Goal: Find specific page/section: Find specific page/section

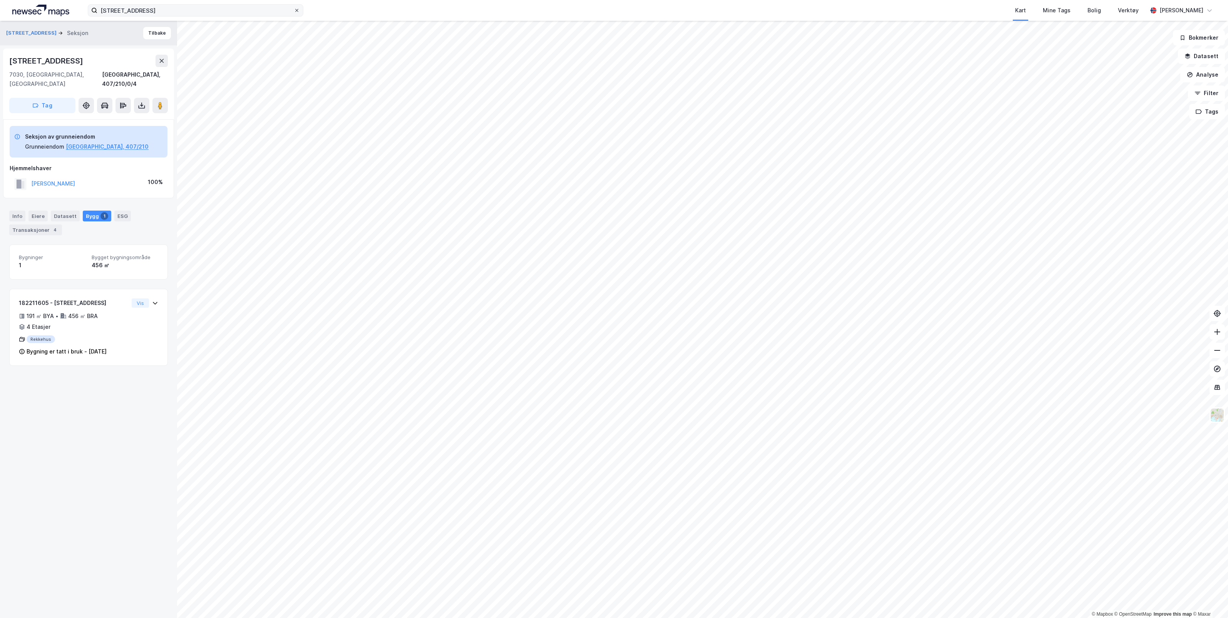
click at [295, 11] on icon at bounding box center [297, 10] width 5 height 5
click at [294, 11] on input "[STREET_ADDRESS]" at bounding box center [195, 11] width 196 height 12
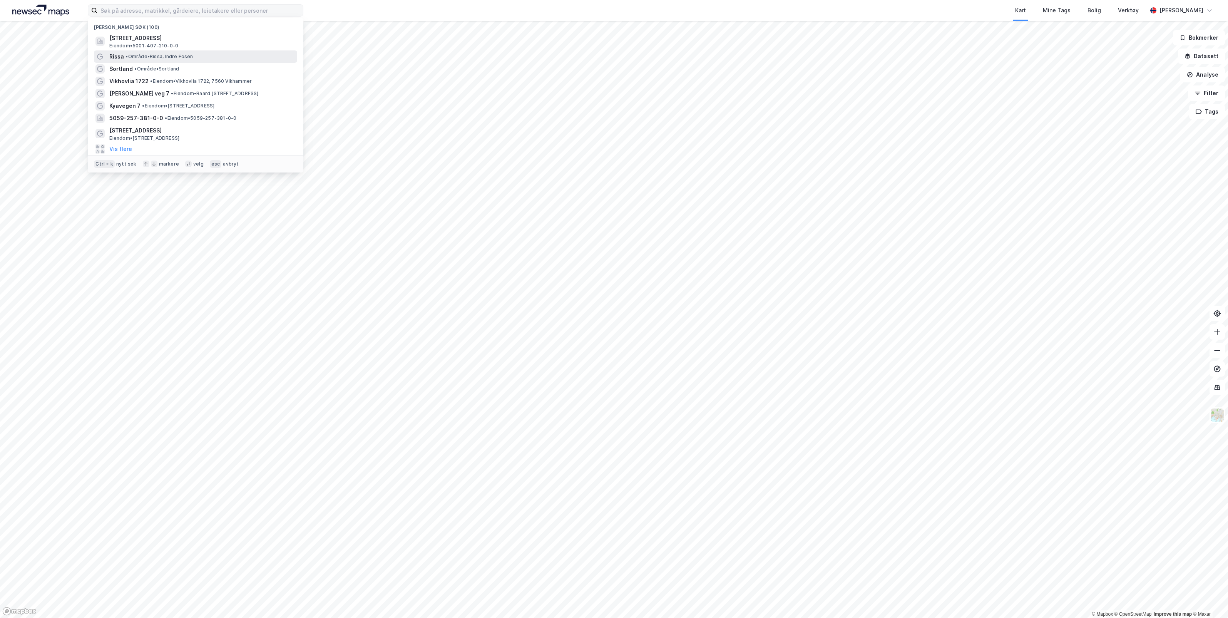
click at [222, 55] on div "Rissa • Område • Rissa, Indre Fosen" at bounding box center [202, 56] width 186 height 9
